Goal: Communication & Community: Answer question/provide support

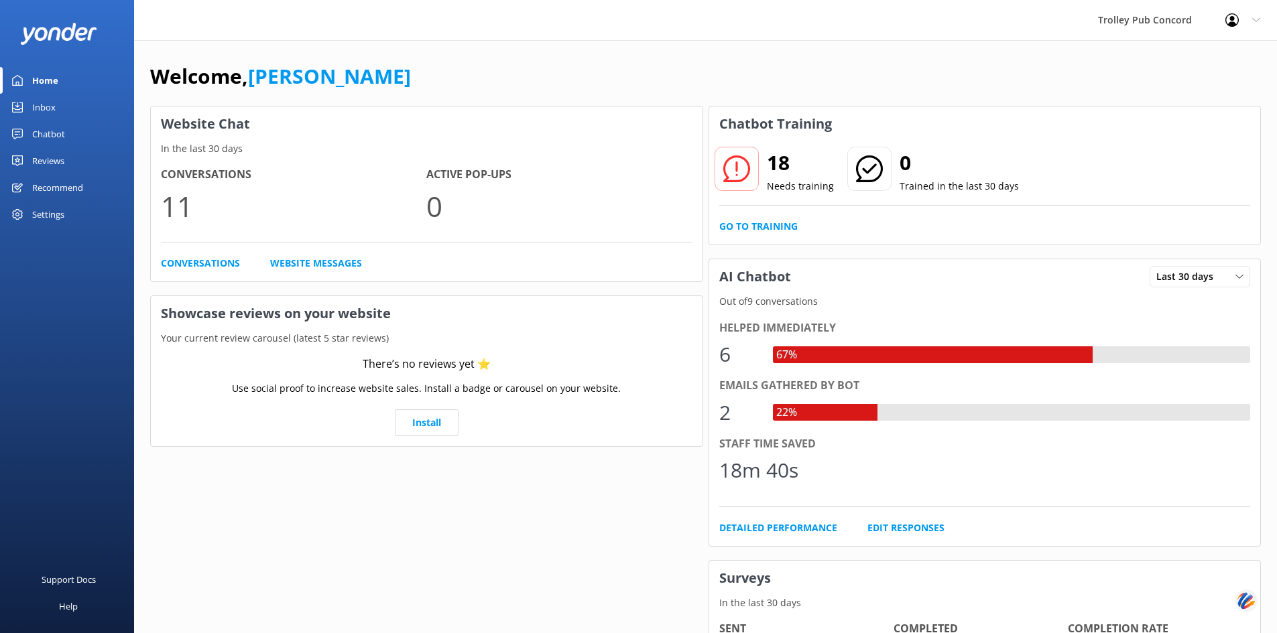
click at [218, 166] on h4 "Conversations" at bounding box center [293, 174] width 265 height 17
click at [188, 219] on p "11" at bounding box center [293, 206] width 265 height 45
click at [178, 212] on p "11" at bounding box center [293, 206] width 265 height 45
click at [191, 263] on link "Conversations" at bounding box center [200, 263] width 79 height 15
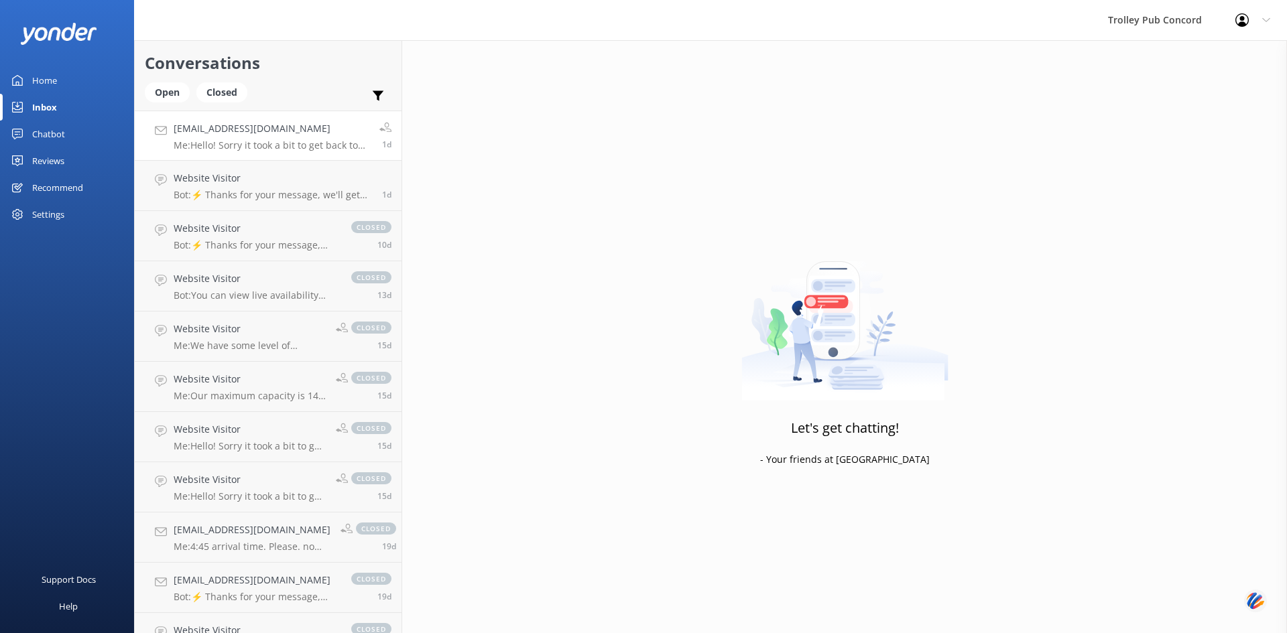
click at [269, 142] on p "Me: Hello! Sorry it took a bit to get back to you. We're closed on Mondays. You…" at bounding box center [272, 145] width 196 height 12
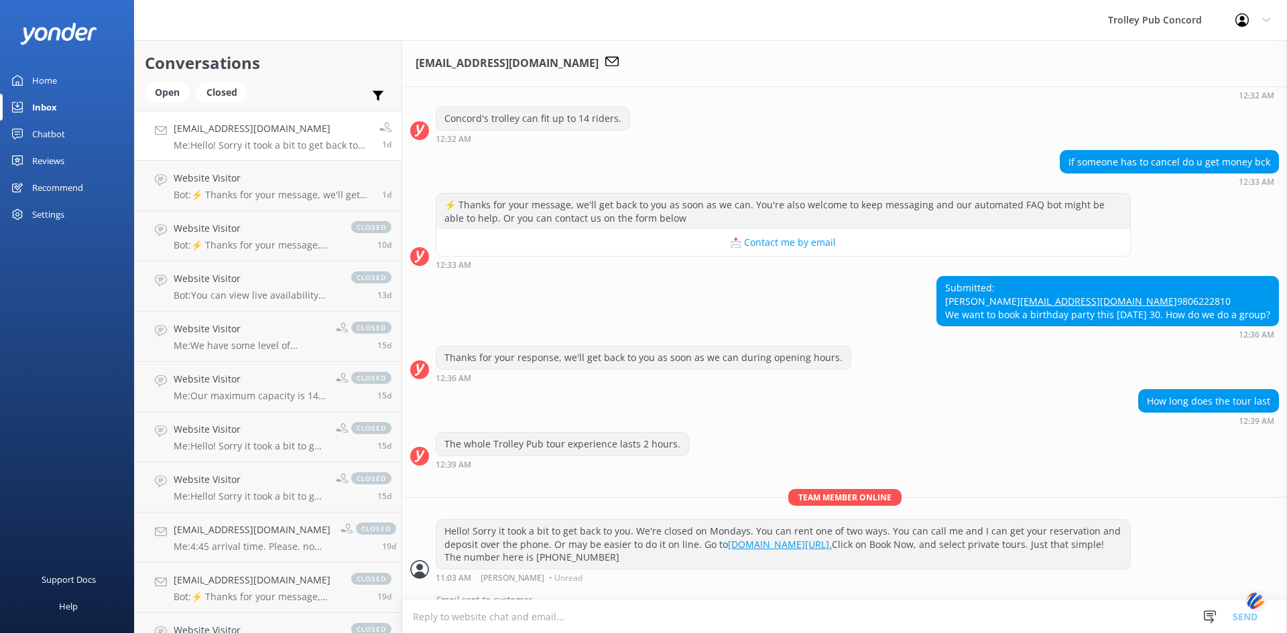
scroll to position [290, 0]
